Goal: Transaction & Acquisition: Purchase product/service

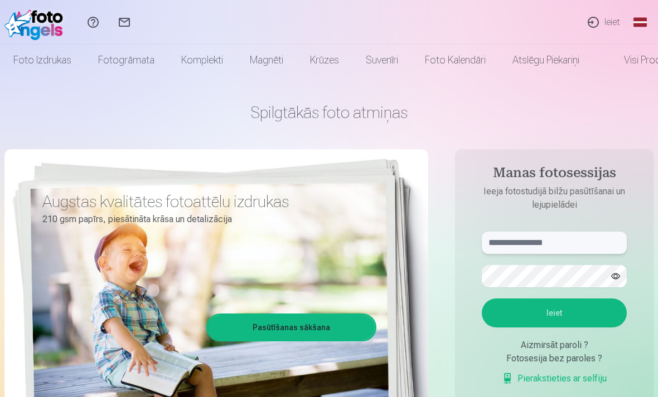
click at [582, 236] on input "text" at bounding box center [554, 243] width 145 height 22
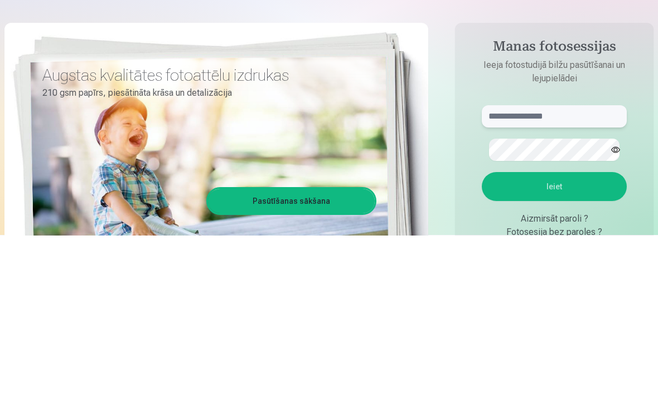
scroll to position [162, 0]
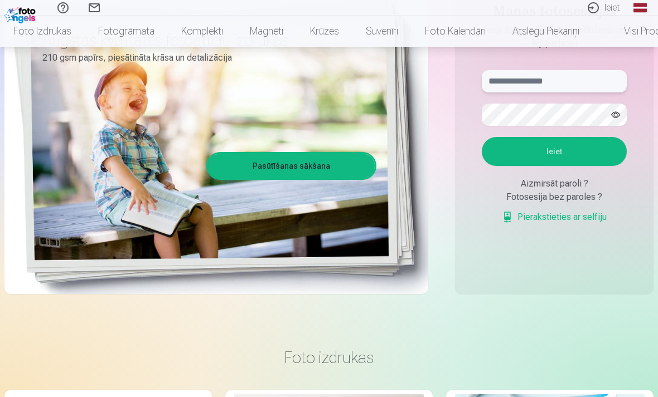
click at [512, 85] on input "text" at bounding box center [554, 81] width 145 height 22
paste input "**********"
type input "**********"
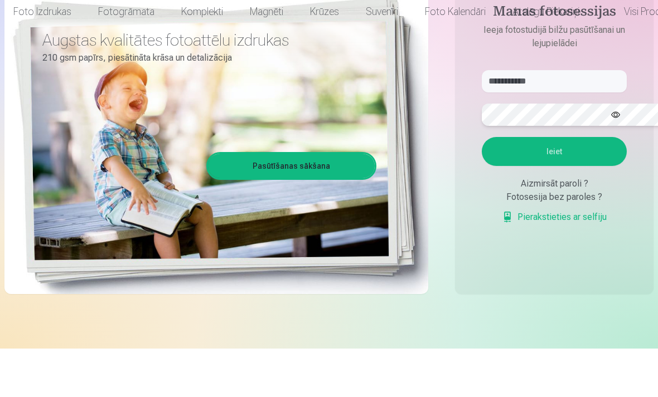
scroll to position [114, 0]
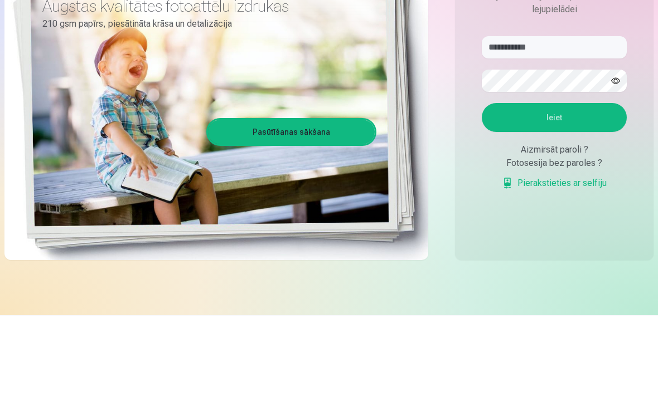
click at [583, 185] on button "Ieiet" at bounding box center [554, 199] width 145 height 29
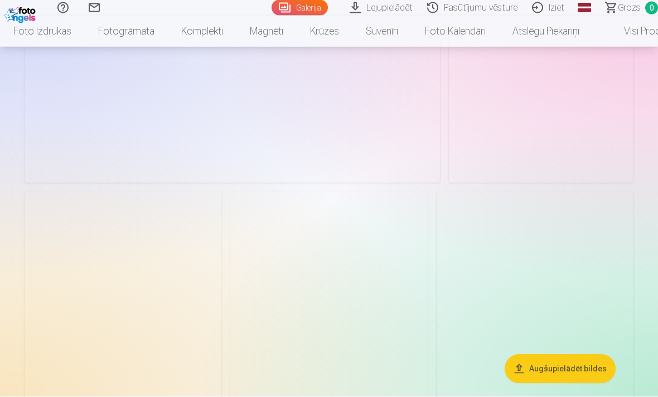
scroll to position [1222, 0]
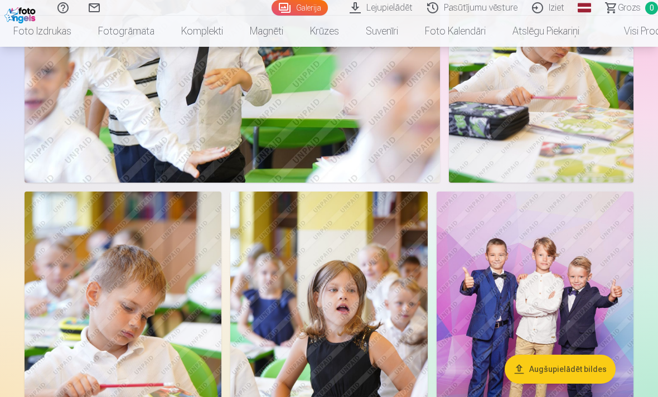
click at [201, 37] on link "Komplekti" at bounding box center [202, 31] width 69 height 31
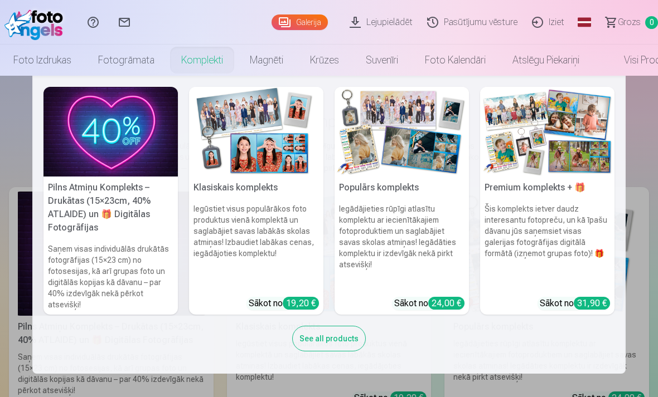
click at [400, 230] on h6 "Iegādājieties rūpīgi atlasītu komplektu ar iecienītākajiem fotoproduktiem un sa…" at bounding box center [401, 246] width 134 height 94
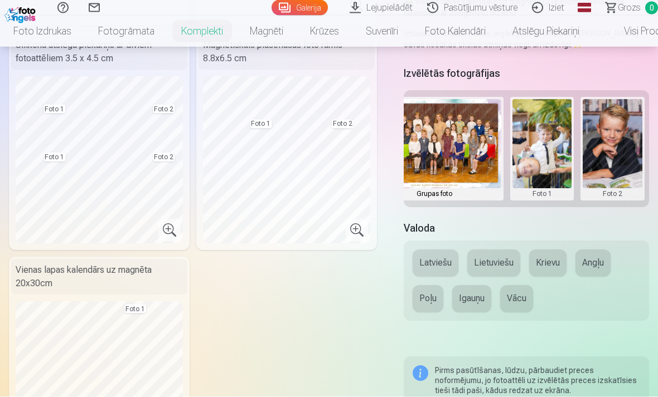
scroll to position [0, 43]
click at [546, 140] on button at bounding box center [542, 149] width 60 height 99
click at [562, 148] on button "Nomainiet foto" at bounding box center [541, 148] width 91 height 31
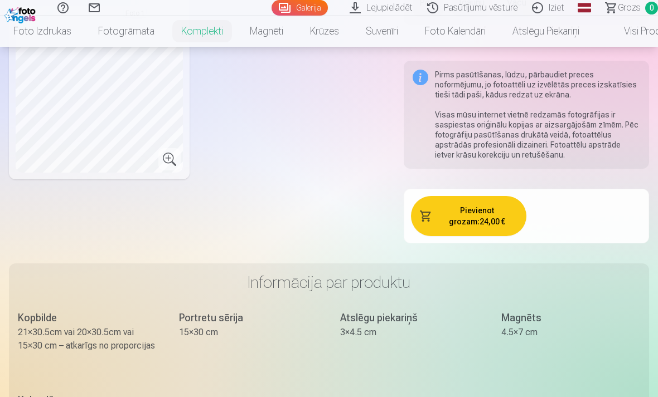
scroll to position [0, 0]
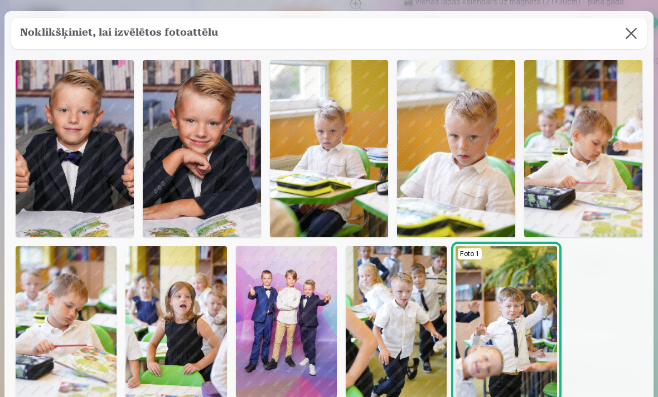
click at [55, 194] on img at bounding box center [75, 148] width 118 height 177
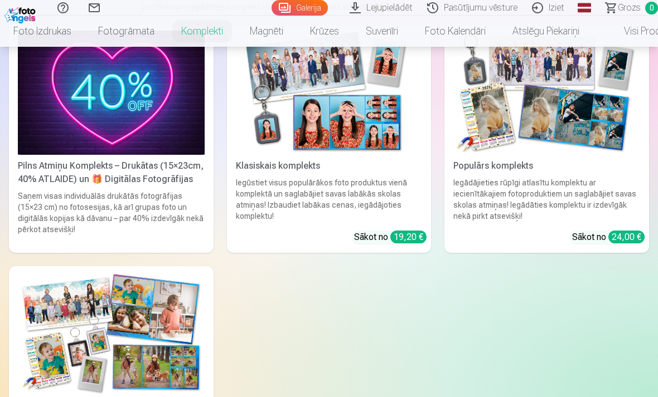
scroll to position [162, 0]
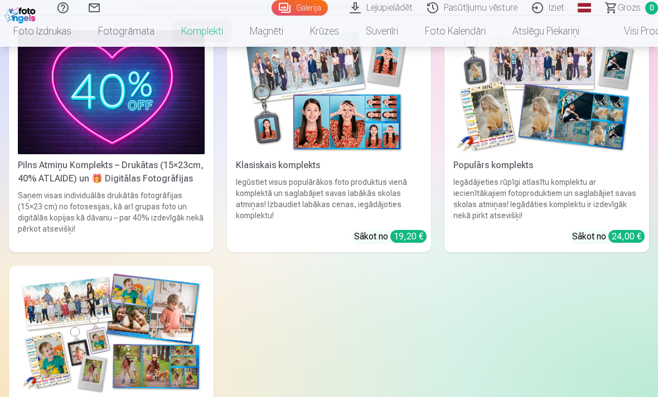
click at [348, 195] on div "Iegūstiet visus populārākos foto produktus vienā komplektā un saglabājiet savas…" at bounding box center [329, 199] width 196 height 45
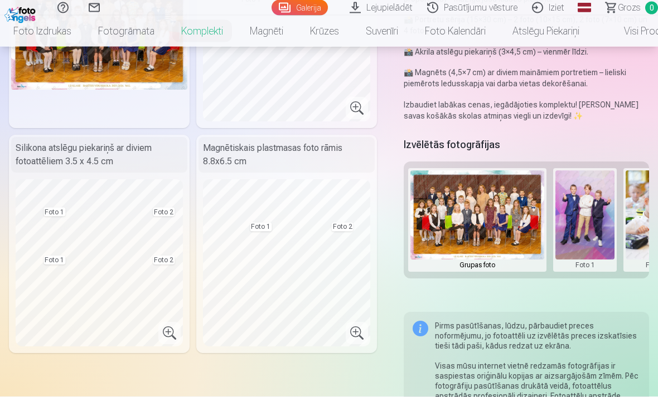
scroll to position [193, 0]
click at [582, 213] on button at bounding box center [585, 220] width 60 height 99
click at [608, 221] on button "Nomainiet foto" at bounding box center [585, 220] width 91 height 31
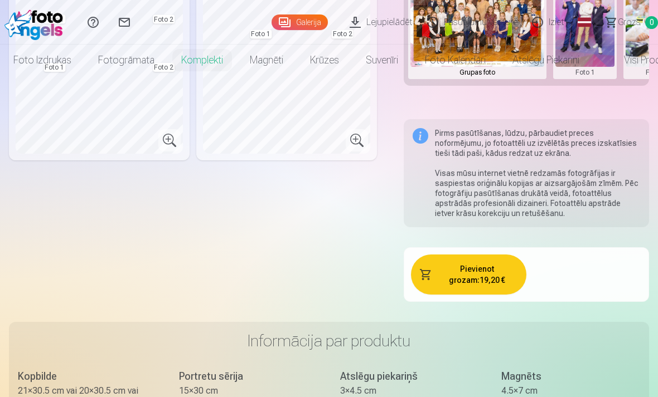
scroll to position [0, 0]
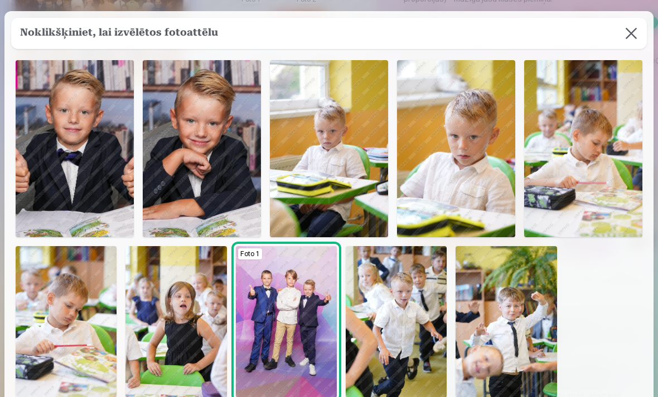
click at [87, 171] on img at bounding box center [75, 148] width 118 height 177
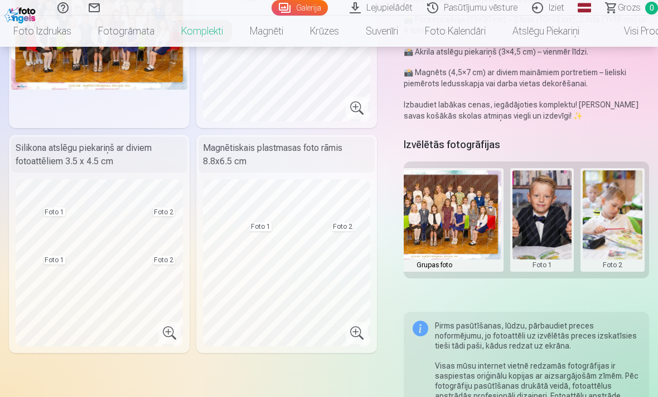
scroll to position [0, 43]
click at [620, 208] on button at bounding box center [612, 220] width 60 height 99
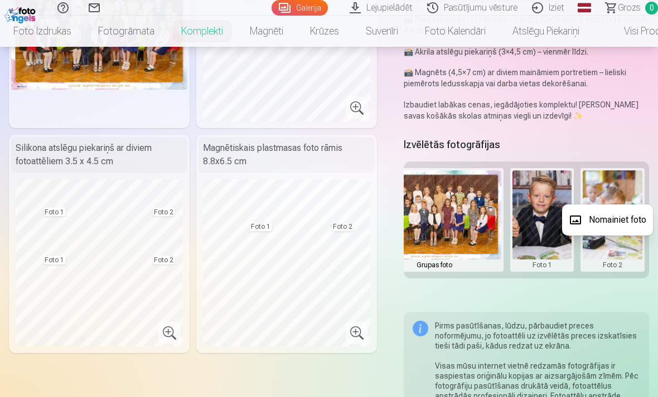
click at [625, 216] on button "Nomainiet foto" at bounding box center [607, 220] width 91 height 31
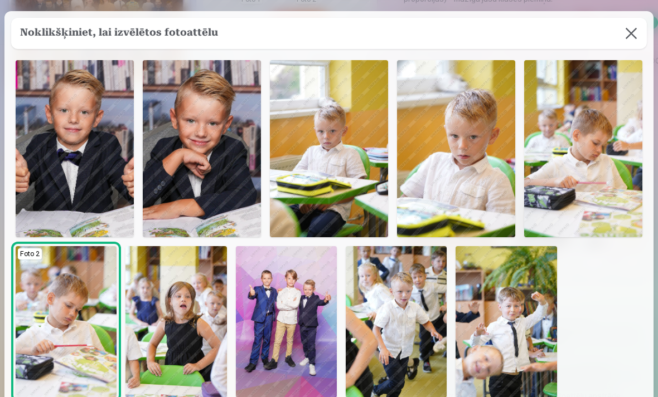
scroll to position [0, 0]
click at [423, 220] on img at bounding box center [456, 148] width 118 height 177
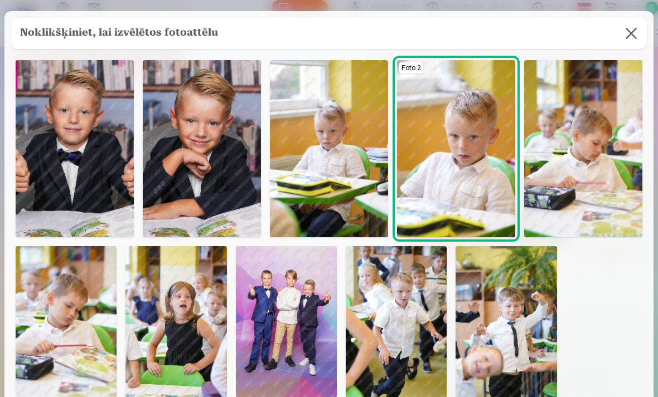
scroll to position [124, 0]
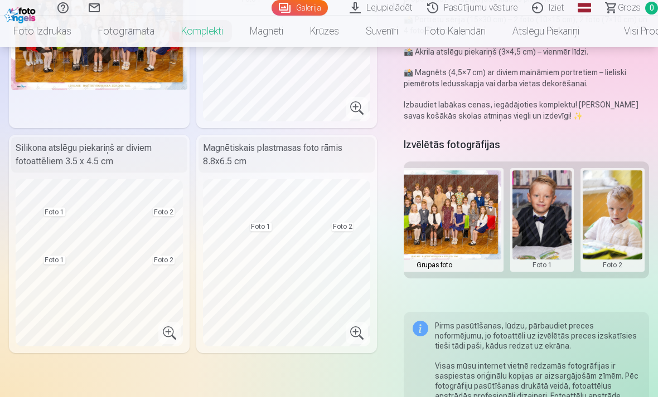
click at [617, 214] on button at bounding box center [612, 220] width 60 height 99
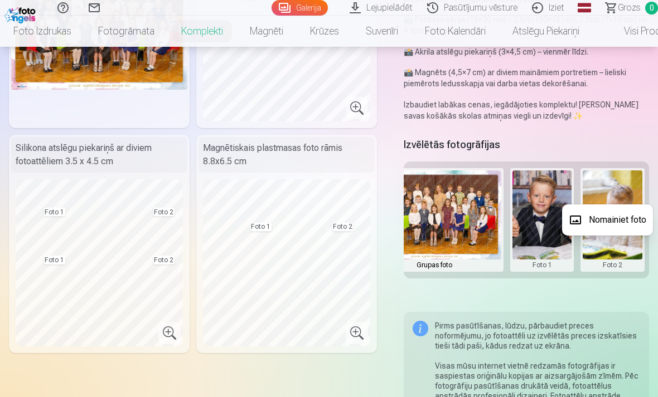
click at [630, 219] on button "Nomainiet foto" at bounding box center [607, 220] width 91 height 31
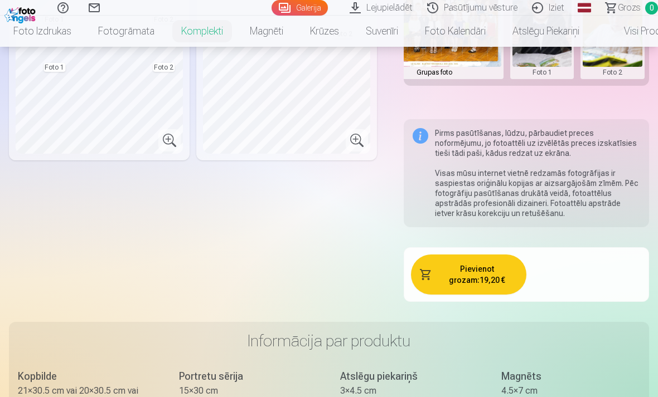
scroll to position [0, 0]
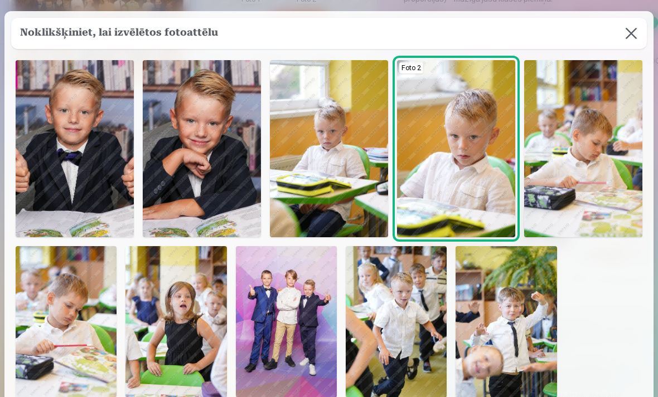
click at [222, 160] on img at bounding box center [202, 148] width 118 height 177
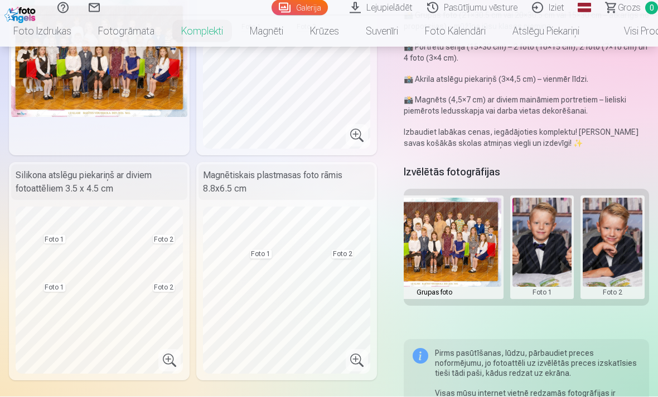
scroll to position [166, 0]
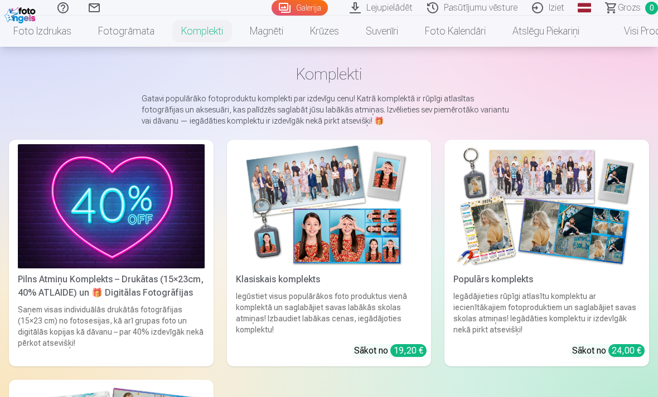
scroll to position [197, 0]
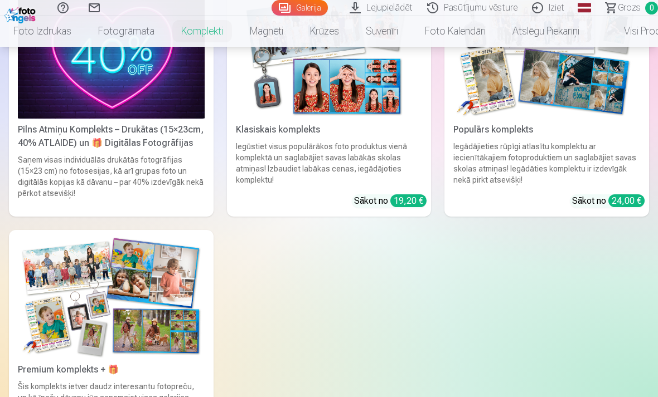
click at [33, 135] on div "Pilns Atmiņu Komplekts – Drukātas (15×23cm, 40% ATLAIDE) un 🎁 Digitālas Fotogrā…" at bounding box center [111, 136] width 196 height 27
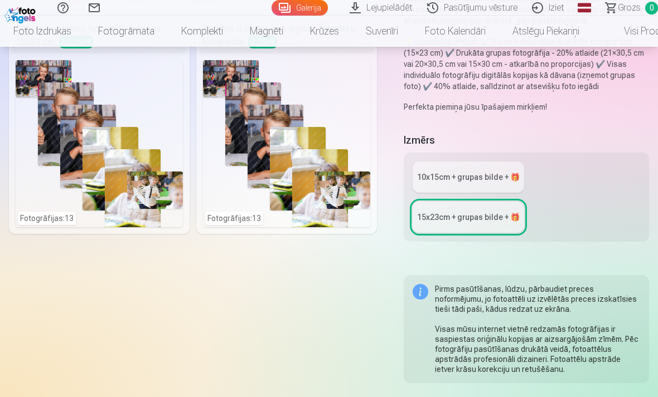
scroll to position [260, 0]
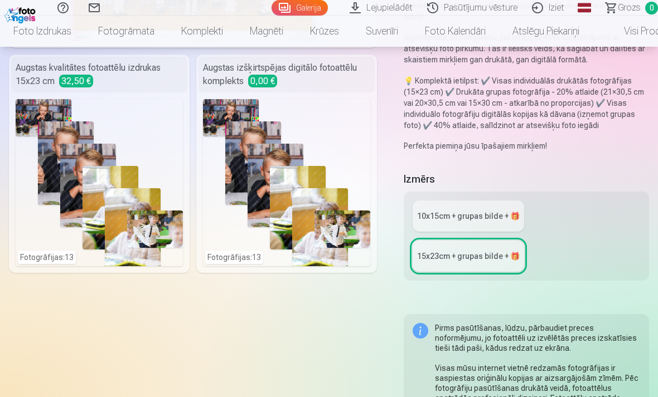
click at [504, 217] on div "10x15сm + grupas bilde + 🎁" at bounding box center [468, 216] width 103 height 11
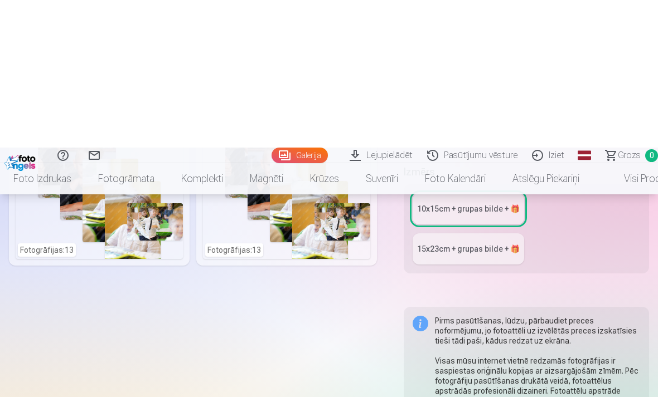
scroll to position [179, 0]
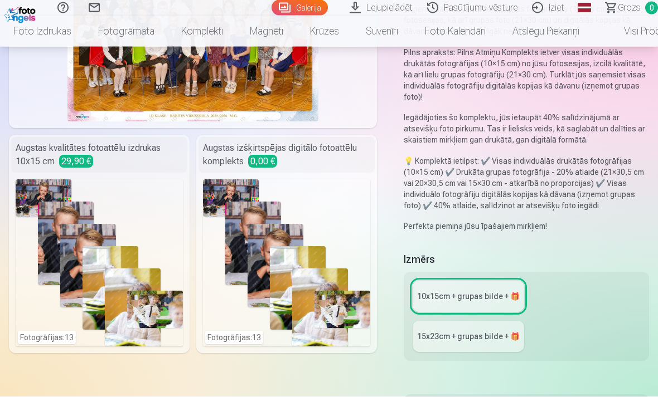
click at [83, 258] on div "Fotogrāfijas : 13" at bounding box center [99, 263] width 167 height 167
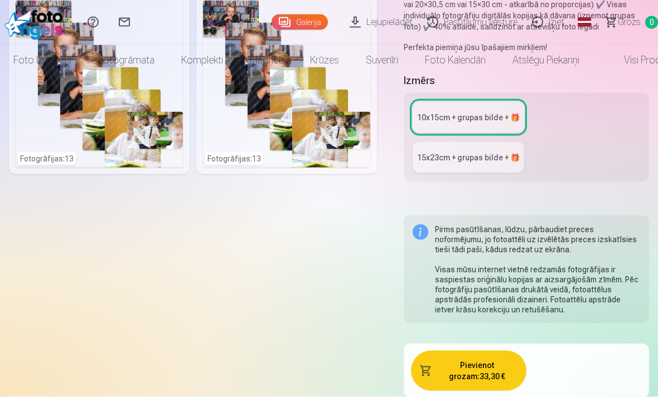
scroll to position [0, 0]
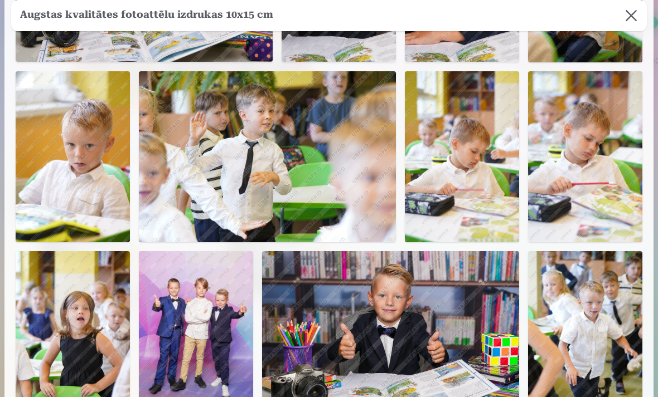
scroll to position [192, 0]
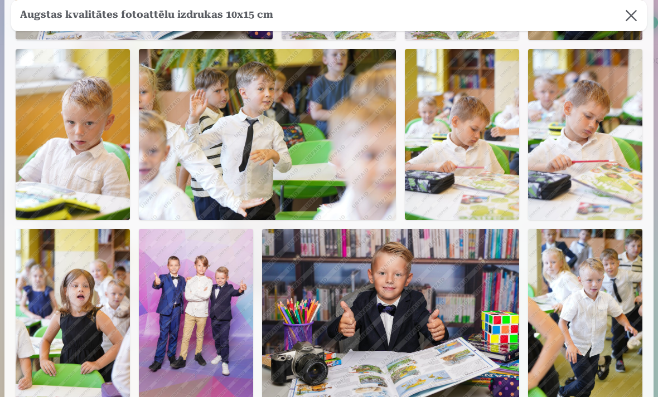
click at [471, 129] on img at bounding box center [462, 135] width 114 height 172
click at [467, 138] on img at bounding box center [462, 135] width 114 height 172
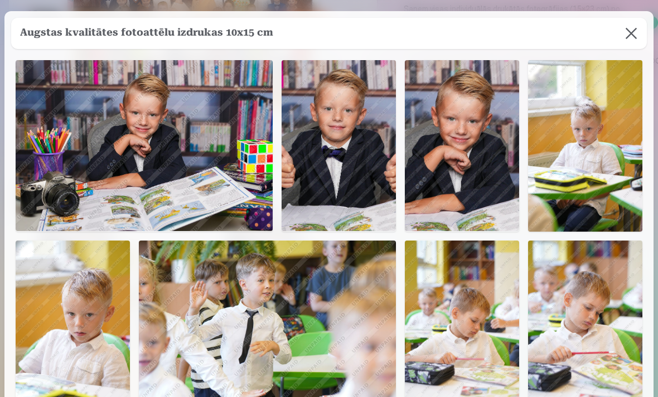
scroll to position [0, 0]
click at [630, 35] on button at bounding box center [630, 33] width 31 height 31
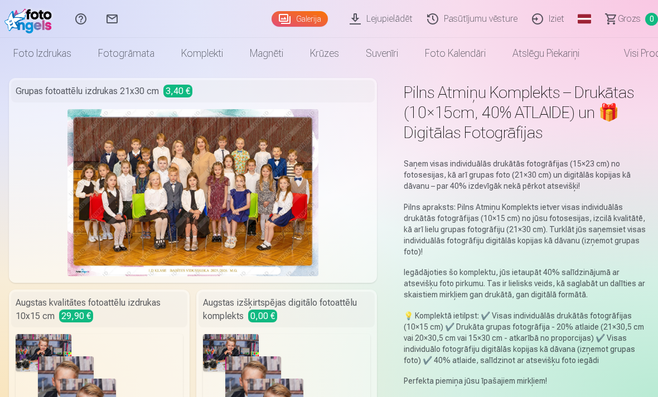
scroll to position [37, 0]
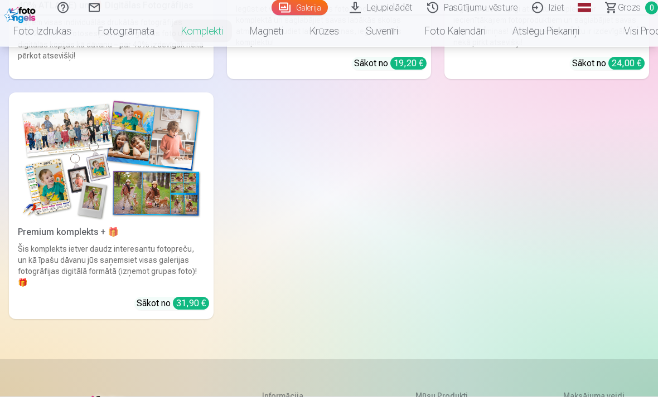
scroll to position [336, 0]
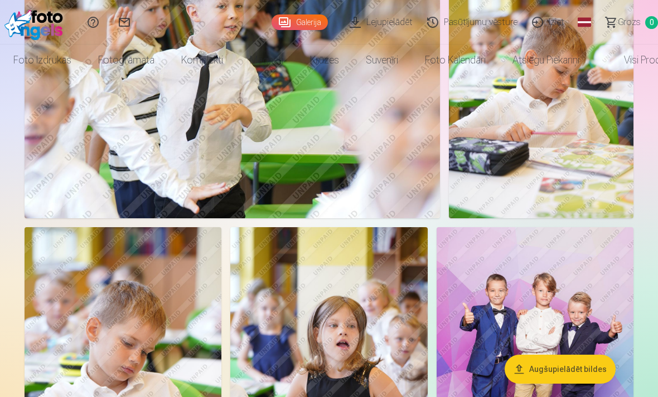
scroll to position [1194, 0]
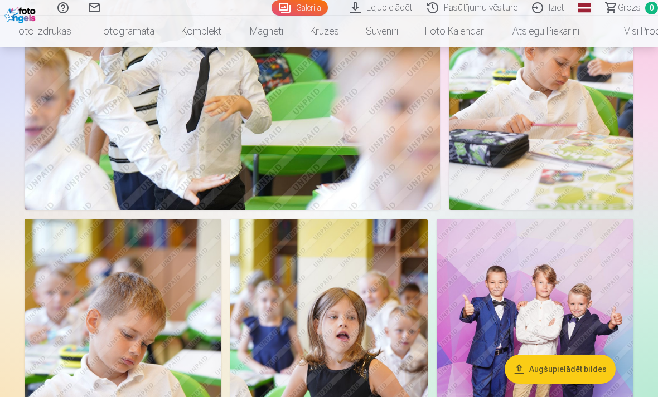
click at [580, 368] on button "Augšupielādēt bildes" at bounding box center [559, 369] width 111 height 29
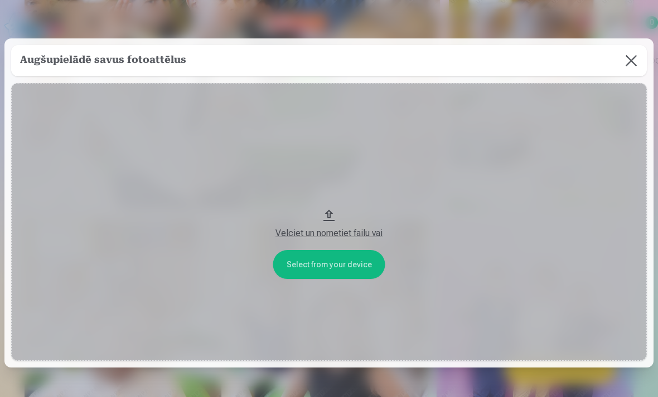
scroll to position [0, 0]
click at [633, 71] on button at bounding box center [630, 60] width 31 height 31
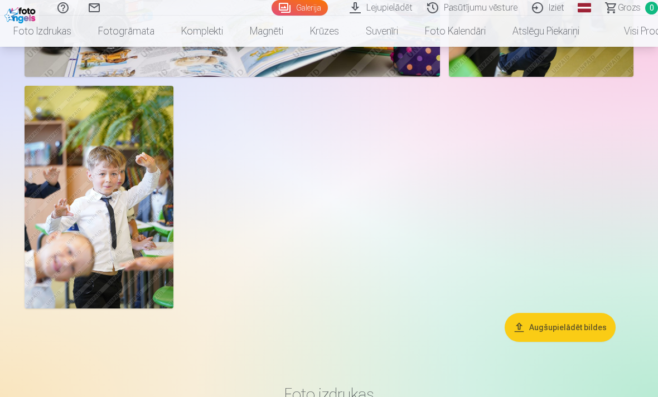
scroll to position [2048, 0]
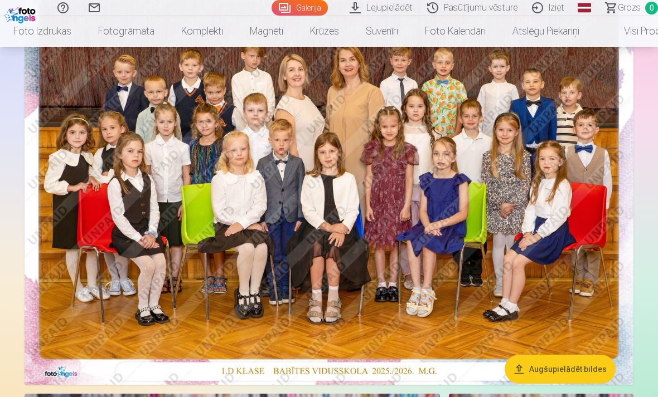
scroll to position [145, 0]
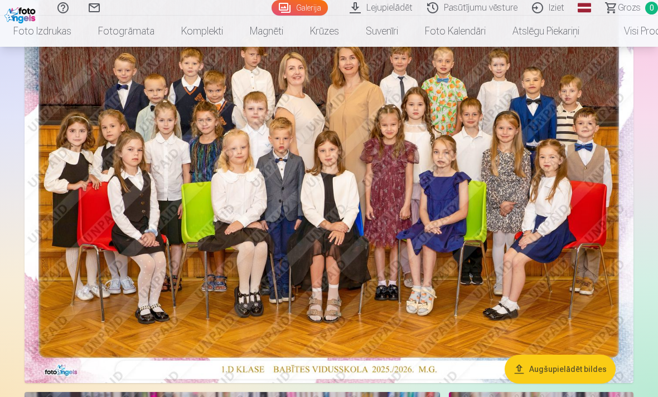
click at [476, 232] on img at bounding box center [329, 180] width 609 height 406
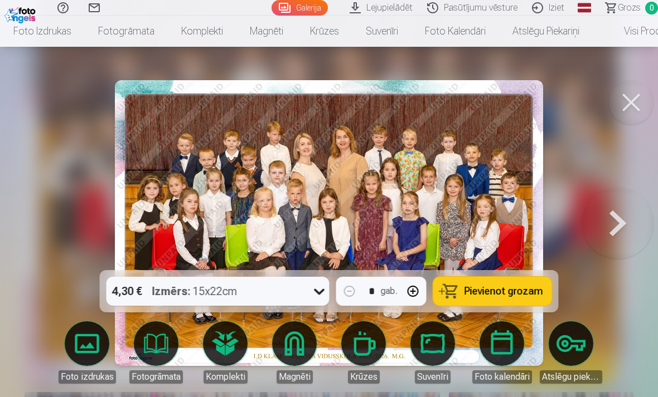
click at [522, 297] on span "Pievienot grozam" at bounding box center [503, 291] width 79 height 10
click at [630, 111] on button at bounding box center [631, 102] width 45 height 45
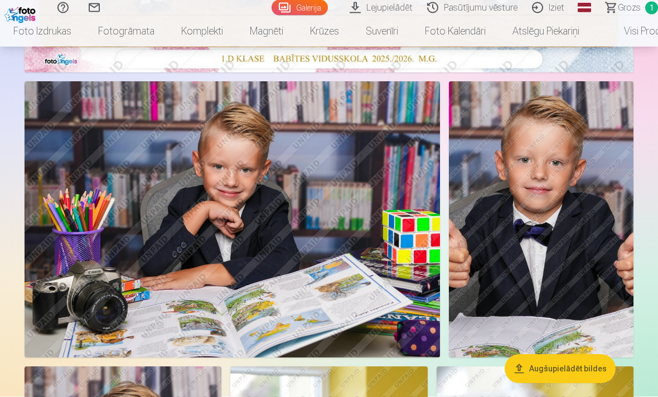
scroll to position [456, 0]
click at [298, 215] on img at bounding box center [232, 219] width 415 height 277
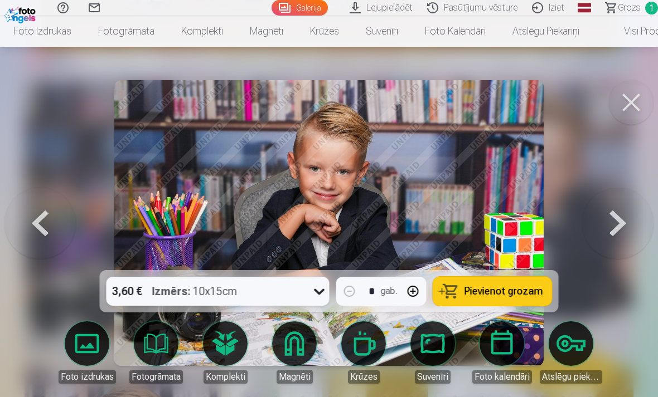
click at [524, 297] on span "Pievienot grozam" at bounding box center [503, 291] width 79 height 10
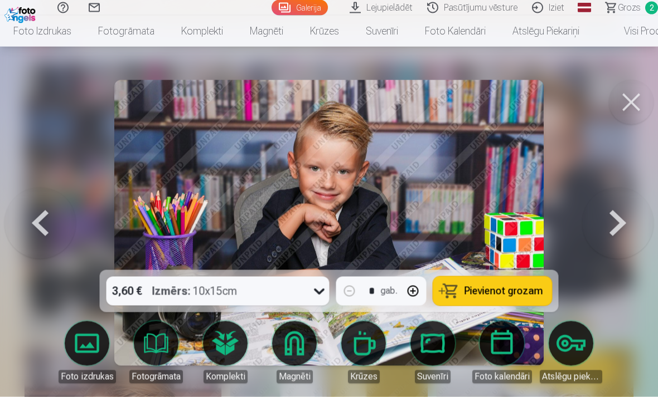
click at [628, 111] on button at bounding box center [631, 102] width 45 height 45
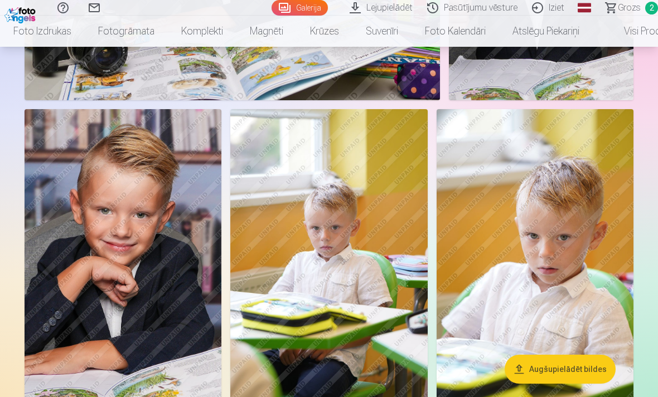
scroll to position [716, 0]
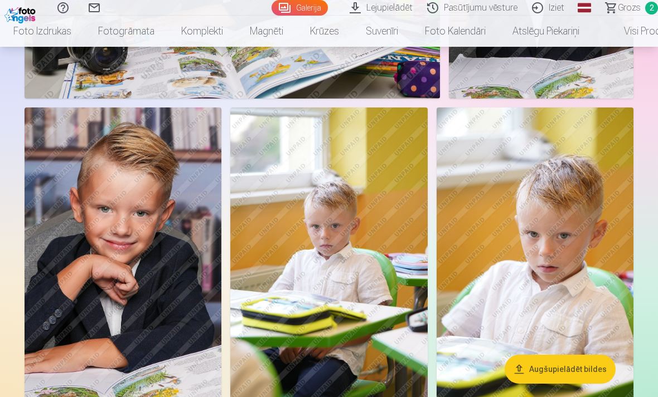
click at [79, 276] on img at bounding box center [123, 255] width 197 height 295
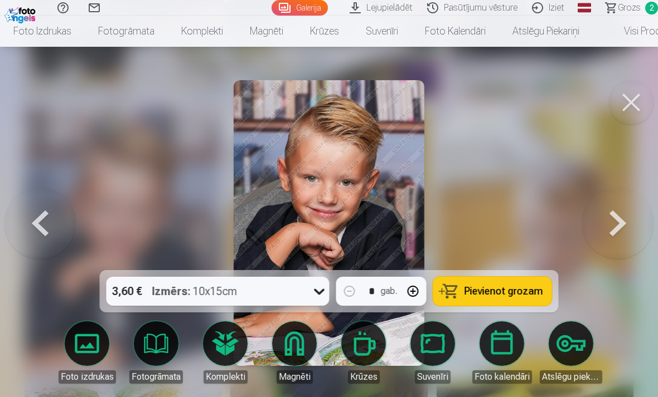
click at [517, 297] on span "Pievienot grozam" at bounding box center [503, 291] width 79 height 10
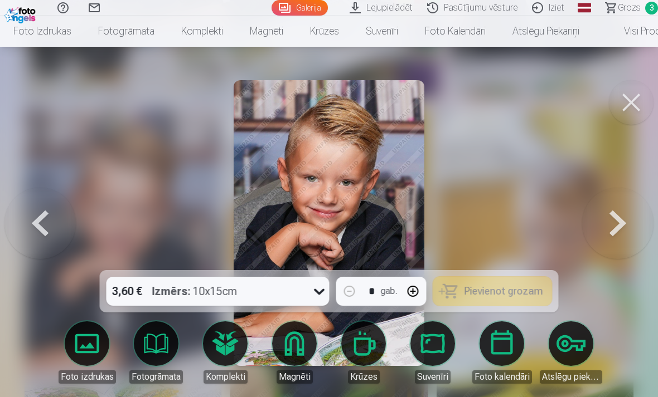
click at [629, 109] on button at bounding box center [631, 102] width 45 height 45
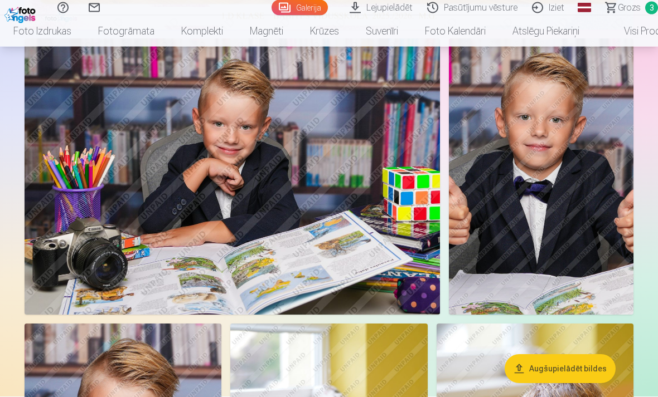
scroll to position [494, 0]
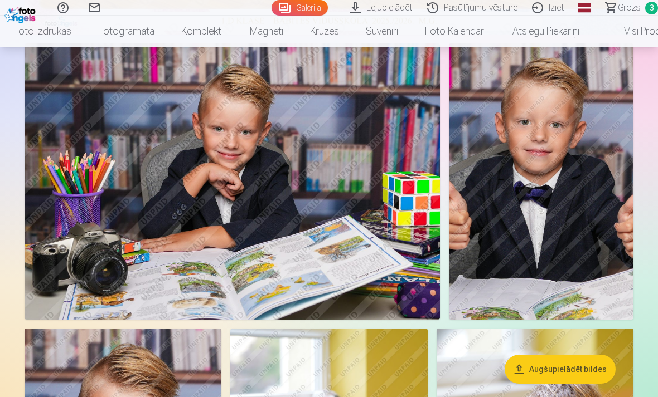
click at [551, 240] on img at bounding box center [541, 181] width 184 height 277
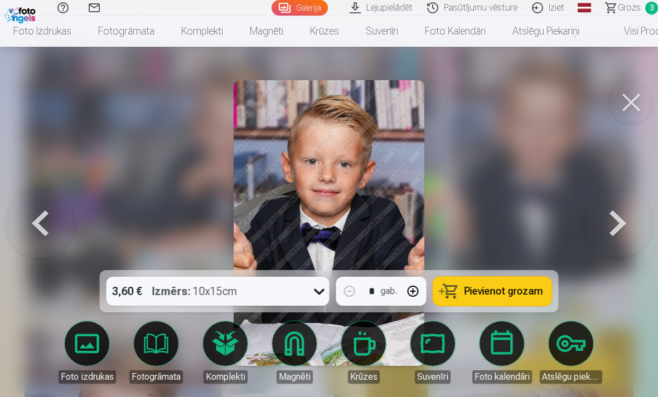
click at [518, 289] on span "Pievienot grozam" at bounding box center [503, 291] width 79 height 10
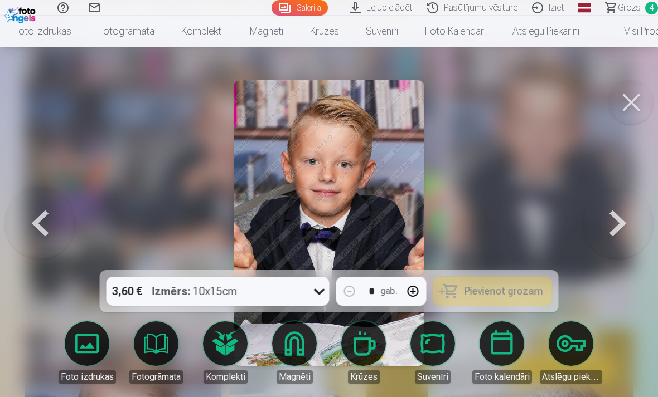
click at [635, 101] on button at bounding box center [631, 102] width 45 height 45
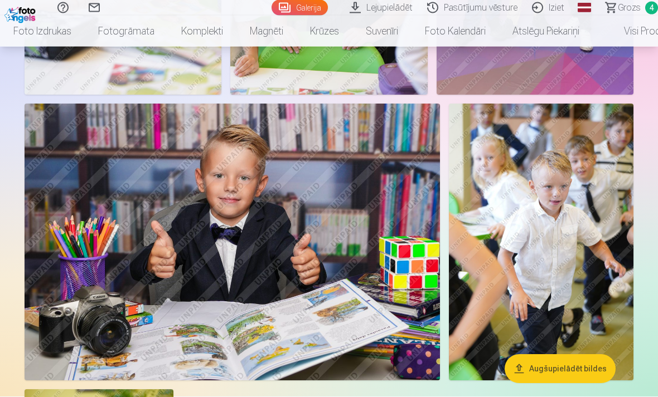
scroll to position [1614, 0]
click at [332, 233] on img at bounding box center [232, 242] width 415 height 276
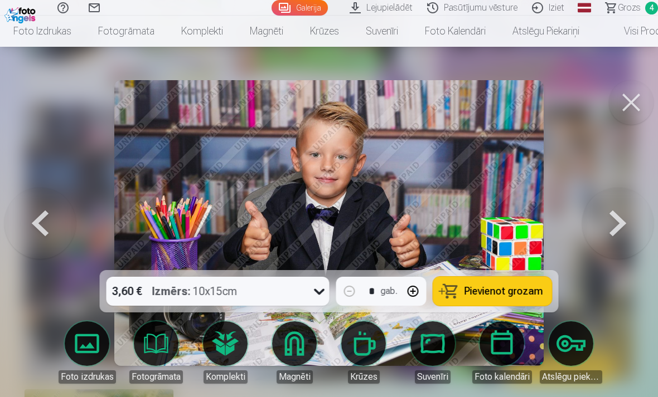
click at [512, 297] on span "Pievienot grozam" at bounding box center [503, 291] width 79 height 10
click at [642, 8] on link "Grozs 5" at bounding box center [626, 8] width 62 height 16
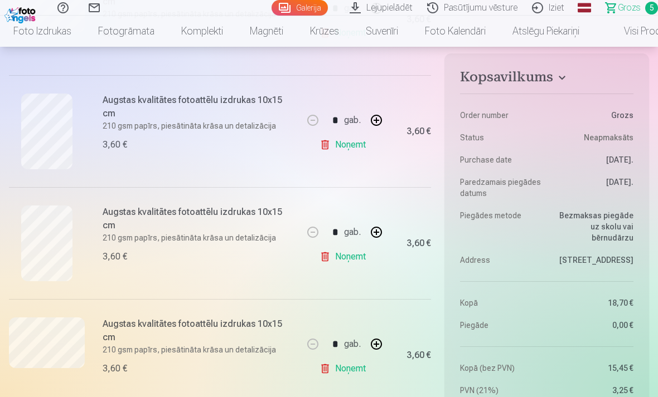
scroll to position [437, 0]
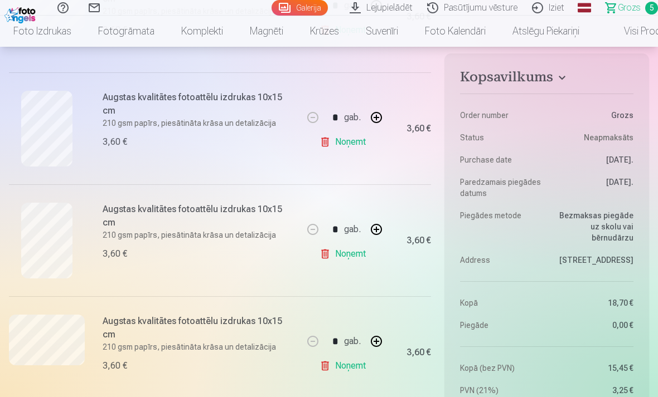
click at [325, 257] on link "Noņemt" at bounding box center [344, 254] width 51 height 22
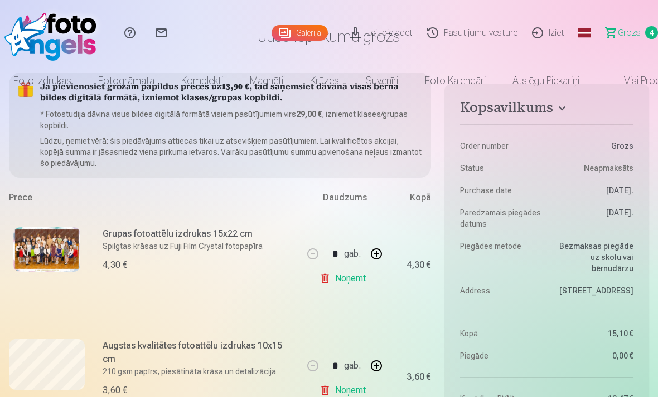
scroll to position [0, 0]
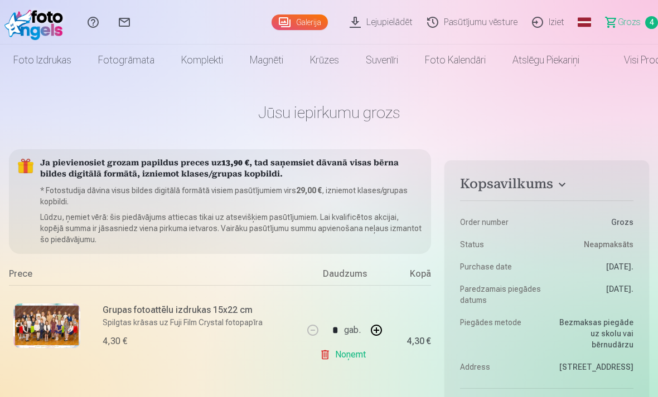
click at [50, 23] on img at bounding box center [36, 22] width 64 height 36
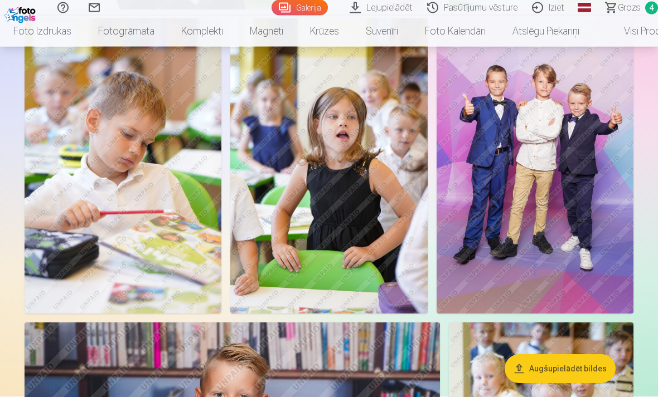
scroll to position [1395, 0]
click at [572, 218] on img at bounding box center [534, 165] width 197 height 295
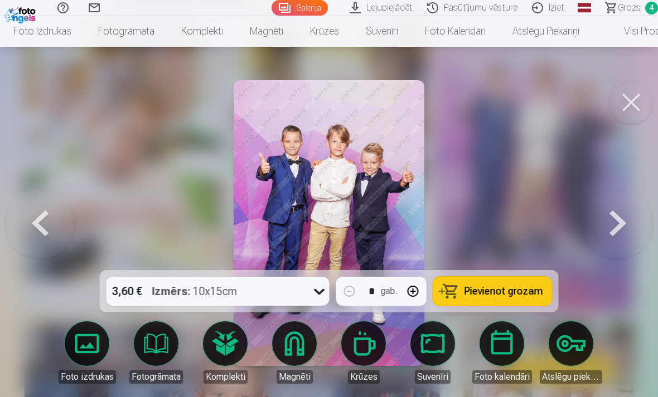
click at [529, 287] on span "Pievienot grozam" at bounding box center [503, 291] width 79 height 10
click at [633, 104] on button at bounding box center [631, 102] width 45 height 45
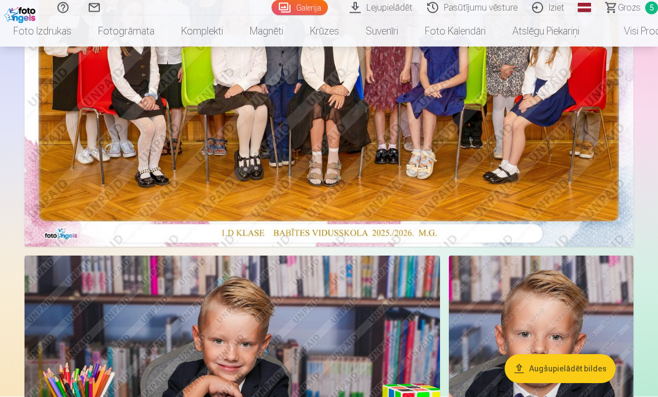
scroll to position [282, 0]
click at [561, 166] on img at bounding box center [329, 44] width 609 height 406
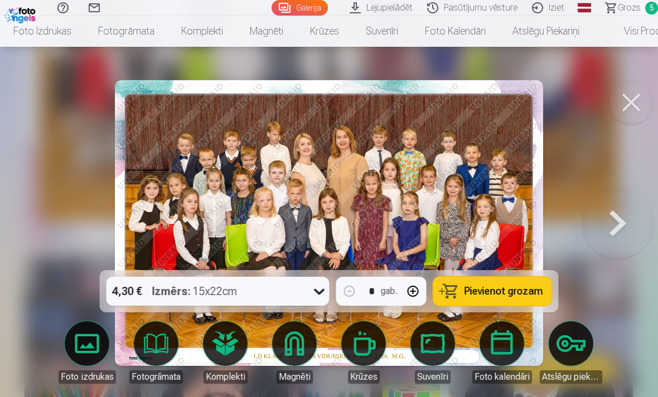
click at [631, 110] on button at bounding box center [631, 102] width 45 height 45
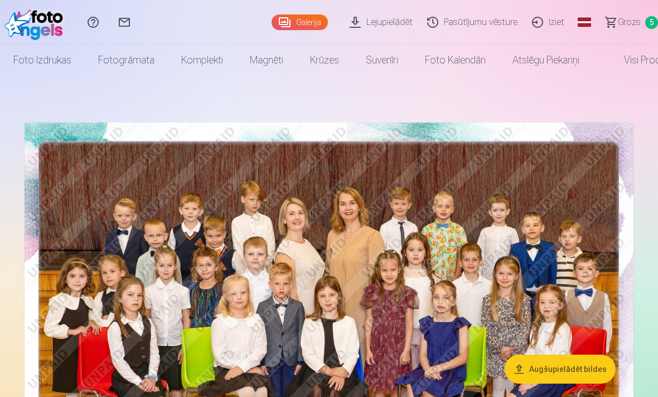
click at [637, 60] on link "Visi produkti" at bounding box center [640, 60] width 96 height 31
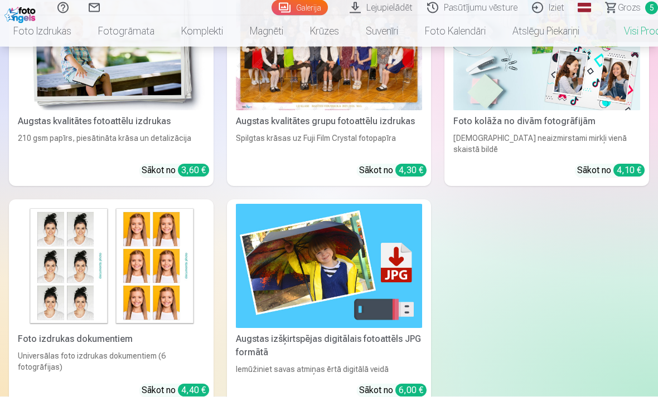
scroll to position [163, 0]
click at [386, 269] on img at bounding box center [329, 266] width 187 height 124
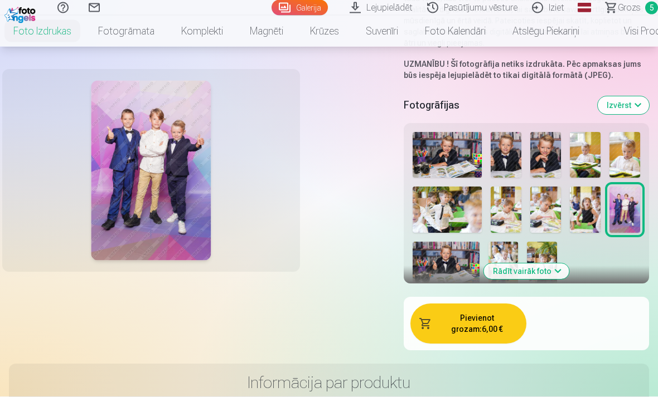
scroll to position [230, 0]
click at [459, 258] on img at bounding box center [445, 264] width 67 height 45
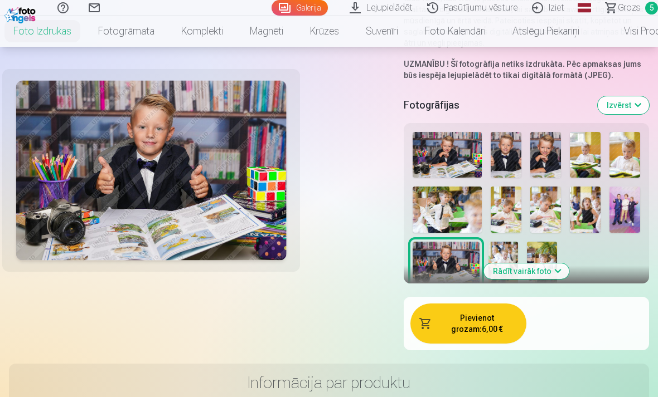
click at [461, 157] on img at bounding box center [446, 155] width 69 height 46
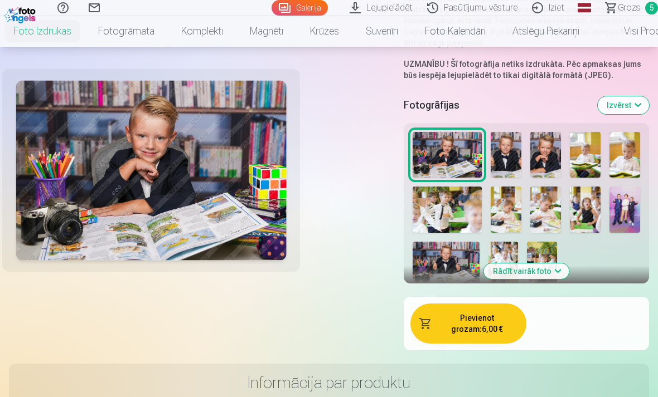
click at [460, 257] on img at bounding box center [445, 264] width 67 height 45
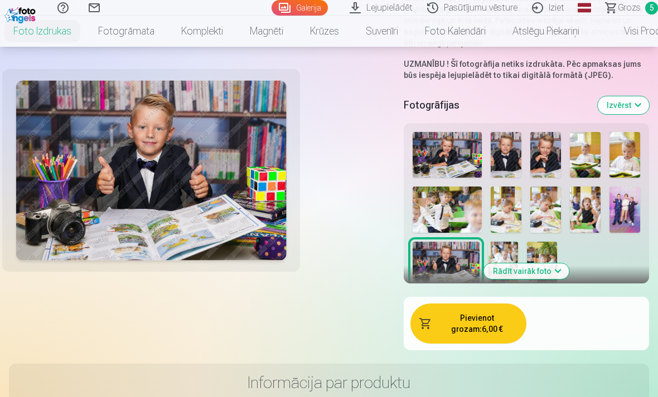
click at [458, 158] on img at bounding box center [446, 155] width 69 height 46
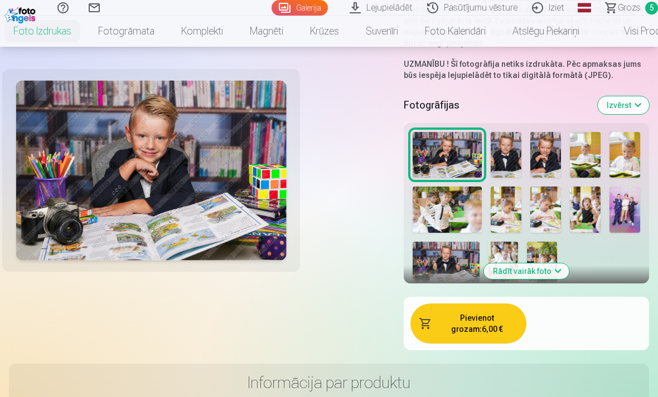
click at [495, 325] on button "Pievienot grozam : 6,00 €" at bounding box center [468, 324] width 116 height 40
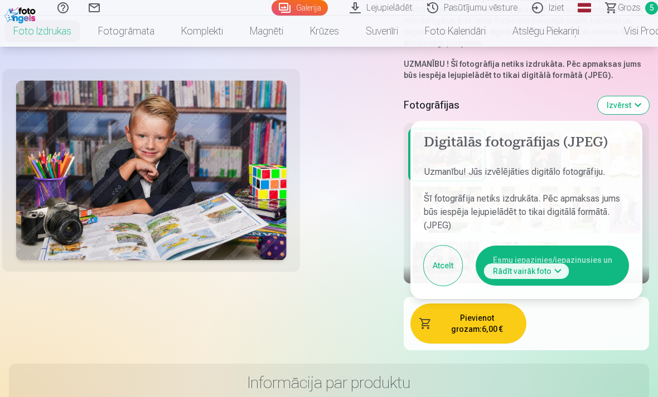
click at [600, 264] on button "Esmu iepazinies/iepazinusies un piekrītu" at bounding box center [551, 266] width 153 height 40
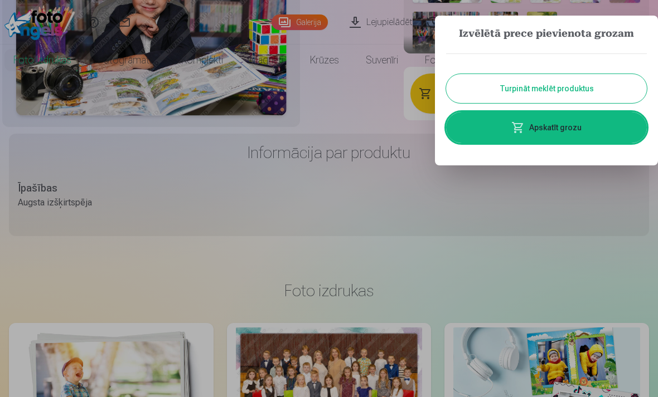
scroll to position [0, 0]
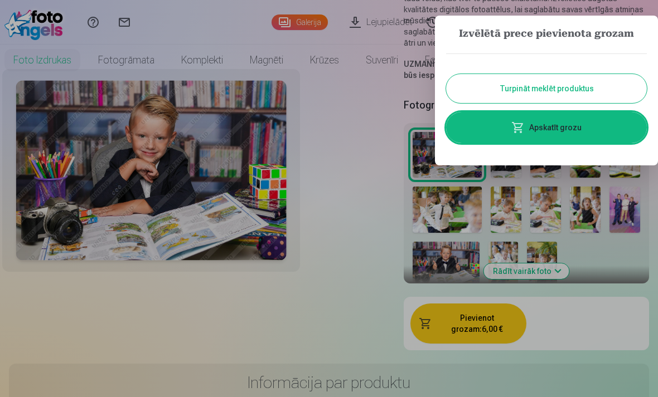
click at [590, 138] on link "Apskatīt grozu" at bounding box center [546, 127] width 201 height 31
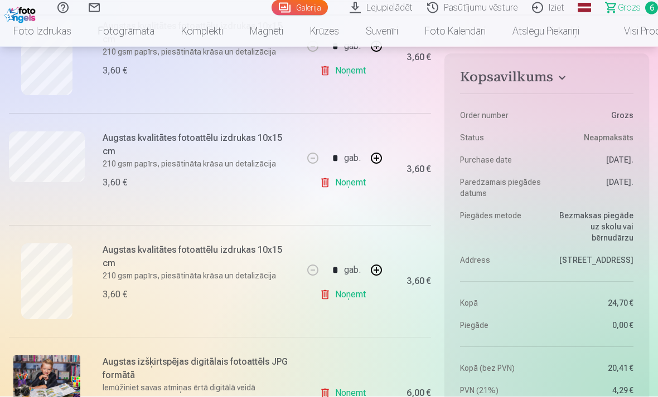
scroll to position [508, 0]
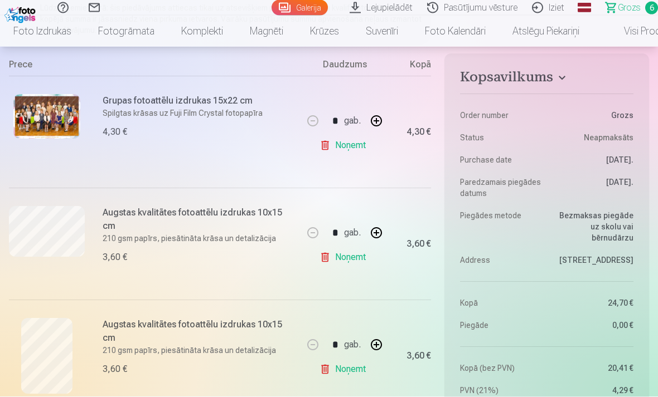
click at [346, 261] on link "Noņemt" at bounding box center [344, 258] width 51 height 22
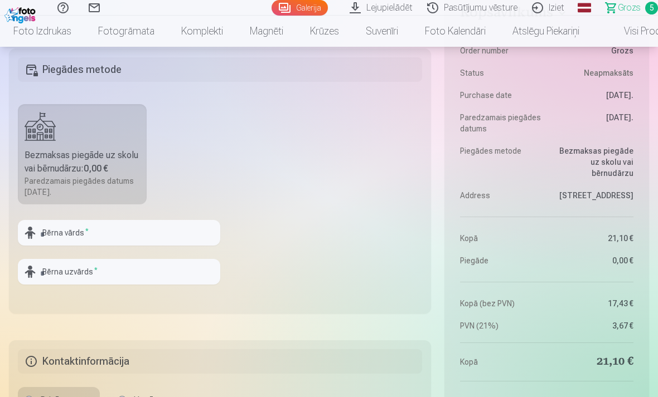
scroll to position [814, 0]
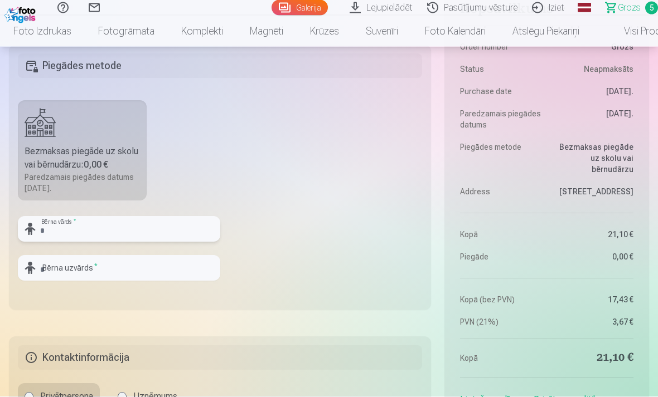
click at [63, 237] on input "text" at bounding box center [119, 230] width 202 height 26
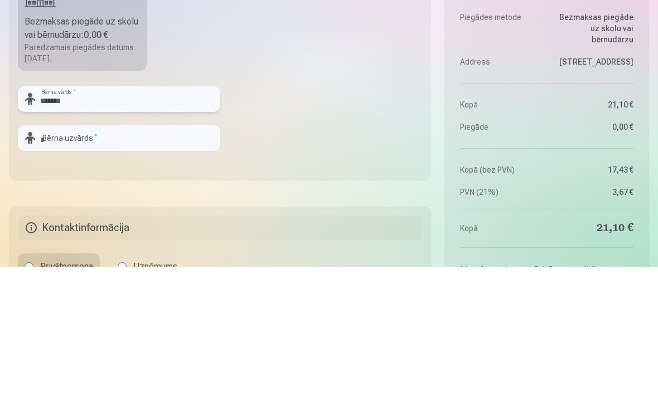
type input "******"
click at [177, 256] on input "text" at bounding box center [119, 269] width 202 height 26
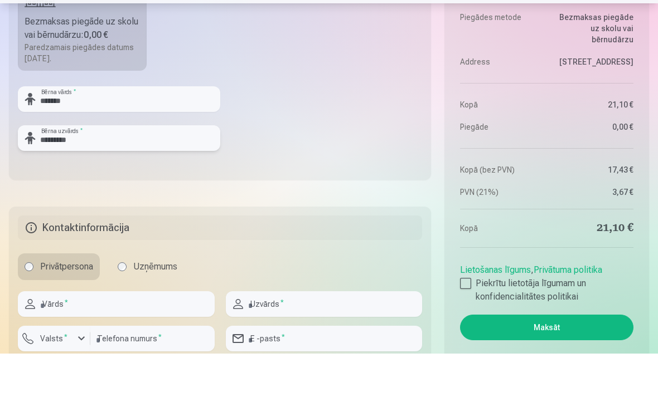
scroll to position [903, 0]
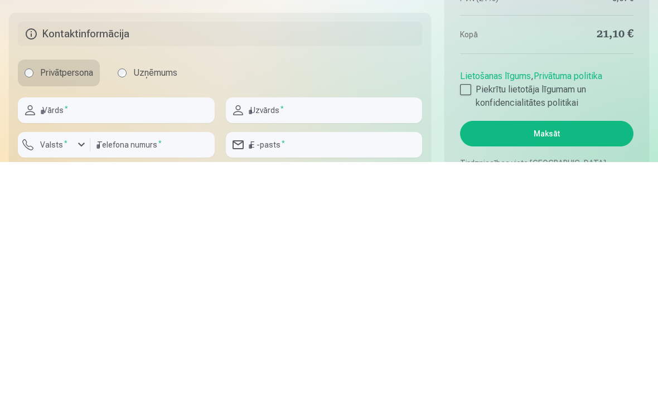
type input "*********"
click at [173, 333] on input "text" at bounding box center [116, 346] width 197 height 26
type input "******"
click at [308, 333] on input "text" at bounding box center [324, 346] width 197 height 26
type input "*********"
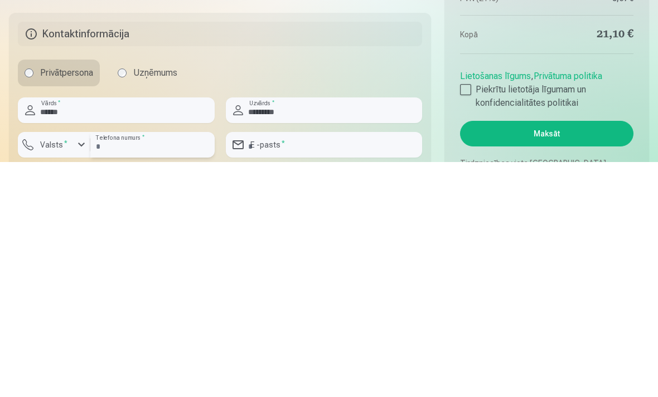
click at [147, 367] on input "number" at bounding box center [152, 380] width 124 height 26
click at [81, 373] on div "button" at bounding box center [81, 379] width 13 height 13
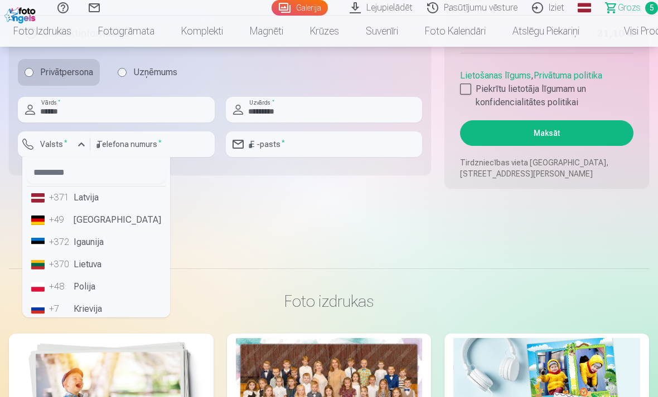
click at [125, 202] on li "+371 Latvija" at bounding box center [96, 198] width 139 height 22
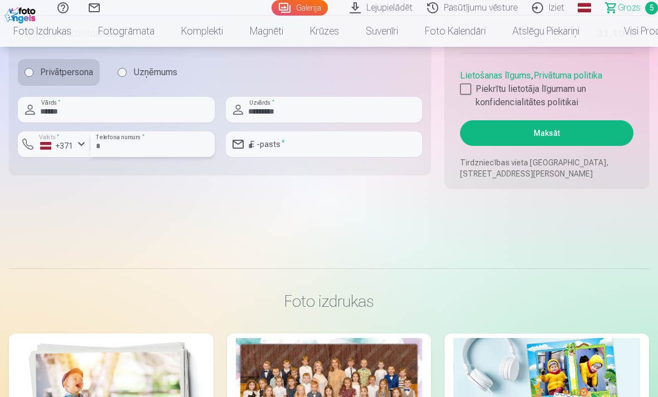
click at [164, 145] on input "number" at bounding box center [152, 145] width 124 height 26
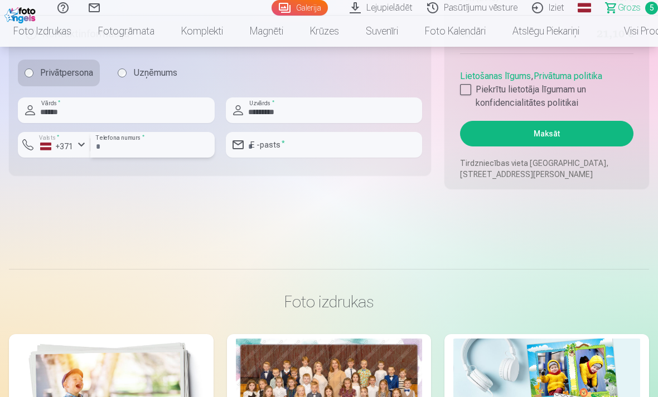
type input "********"
click at [318, 142] on input "email" at bounding box center [324, 145] width 197 height 26
type input "**********"
click at [470, 94] on div at bounding box center [465, 89] width 11 height 11
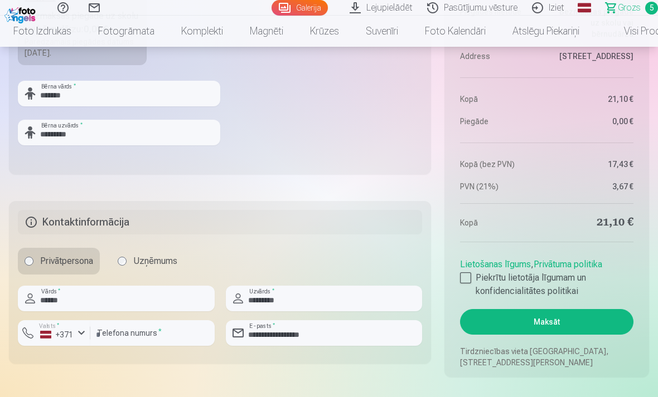
scroll to position [952, 0]
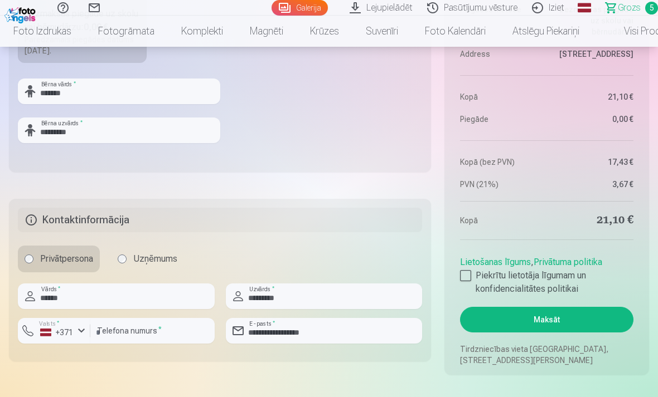
click at [594, 320] on button "Maksāt" at bounding box center [546, 320] width 173 height 26
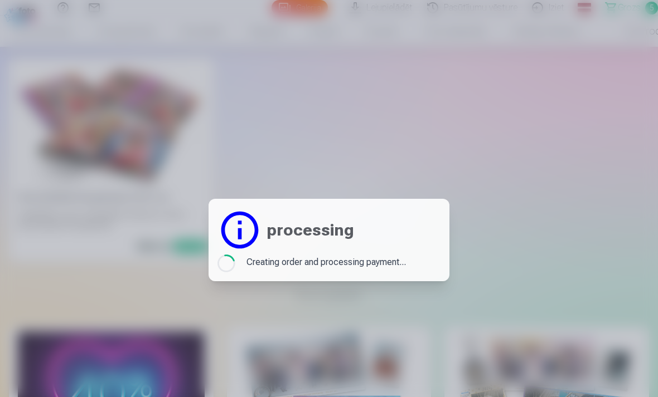
scroll to position [0, 0]
